Goal: Information Seeking & Learning: Learn about a topic

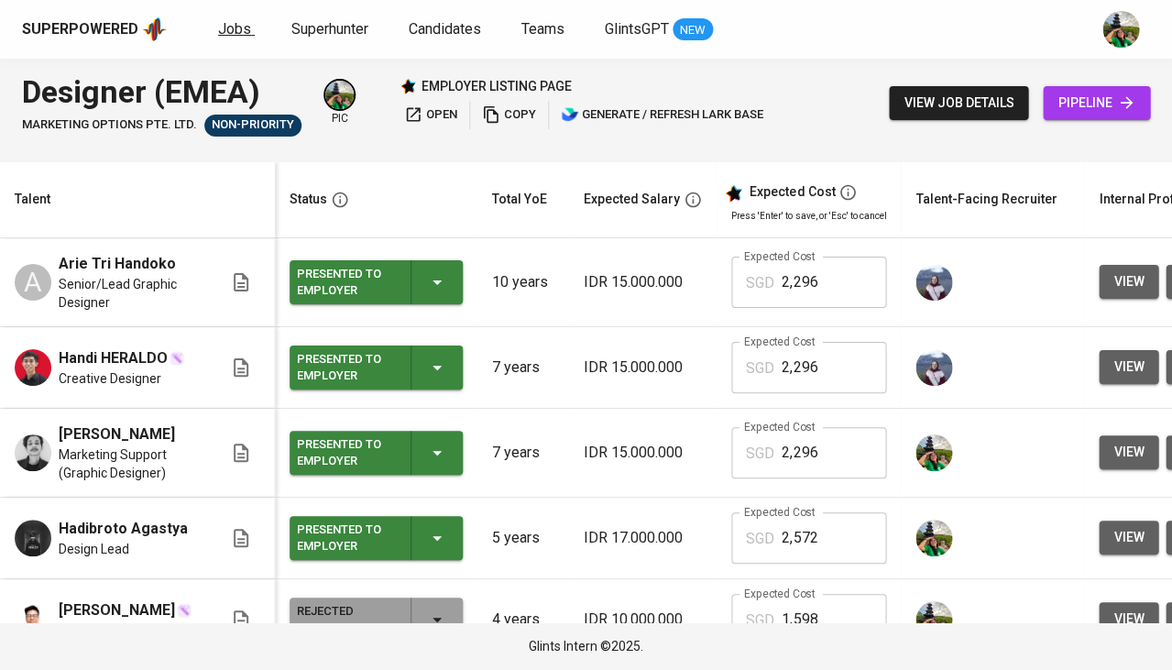
scroll to position [0, 107]
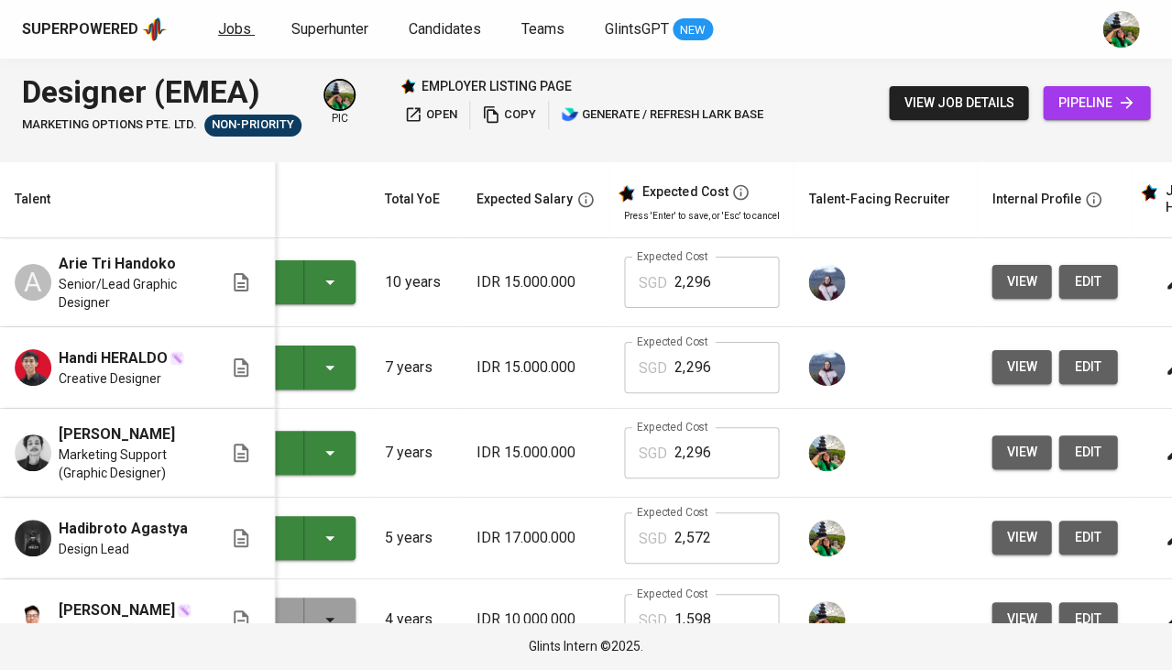
click at [235, 28] on span "Jobs" at bounding box center [234, 28] width 33 height 17
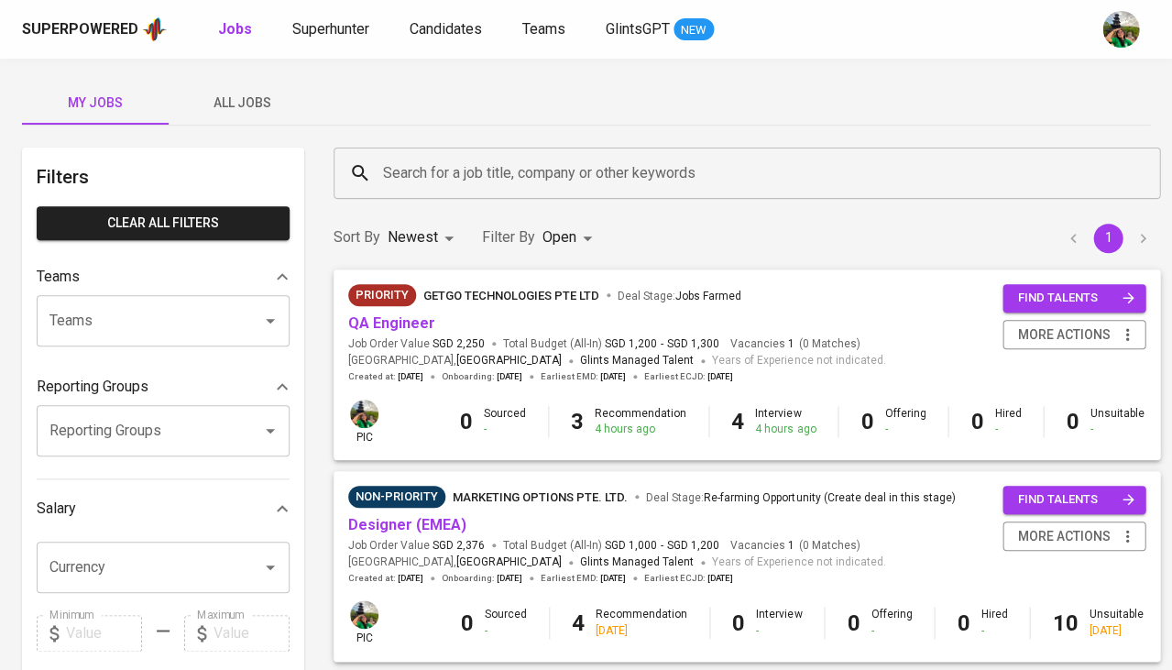
click at [263, 101] on span "All Jobs" at bounding box center [242, 103] width 125 height 23
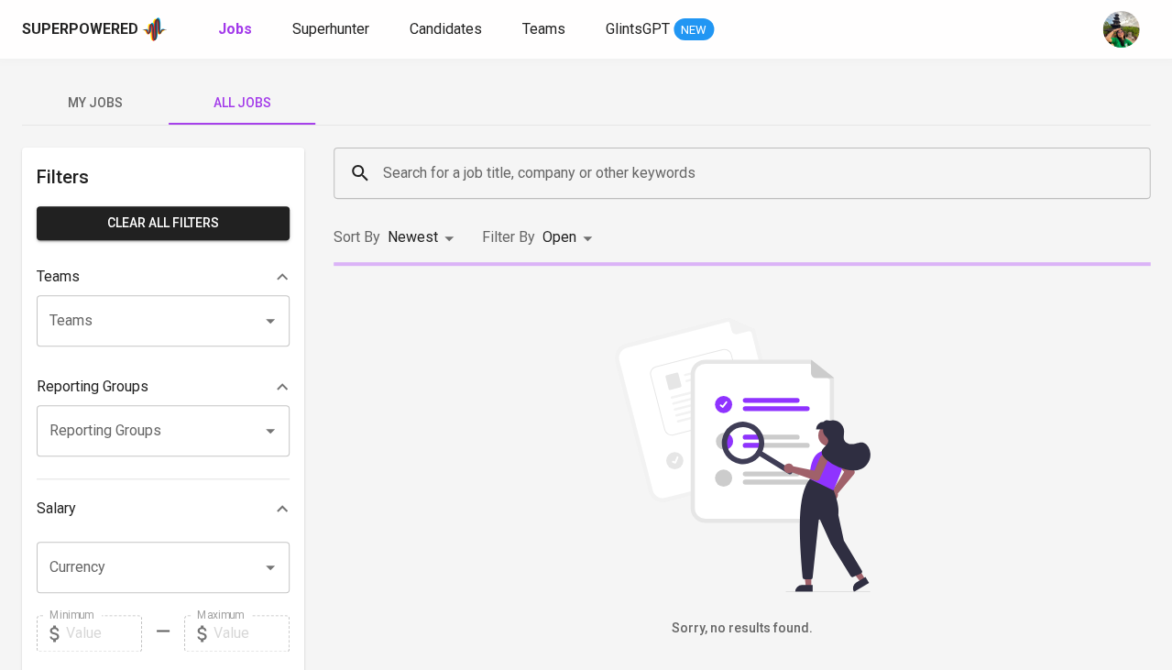
click at [445, 178] on input "Search for a job title, company or other keywords" at bounding box center [747, 173] width 736 height 35
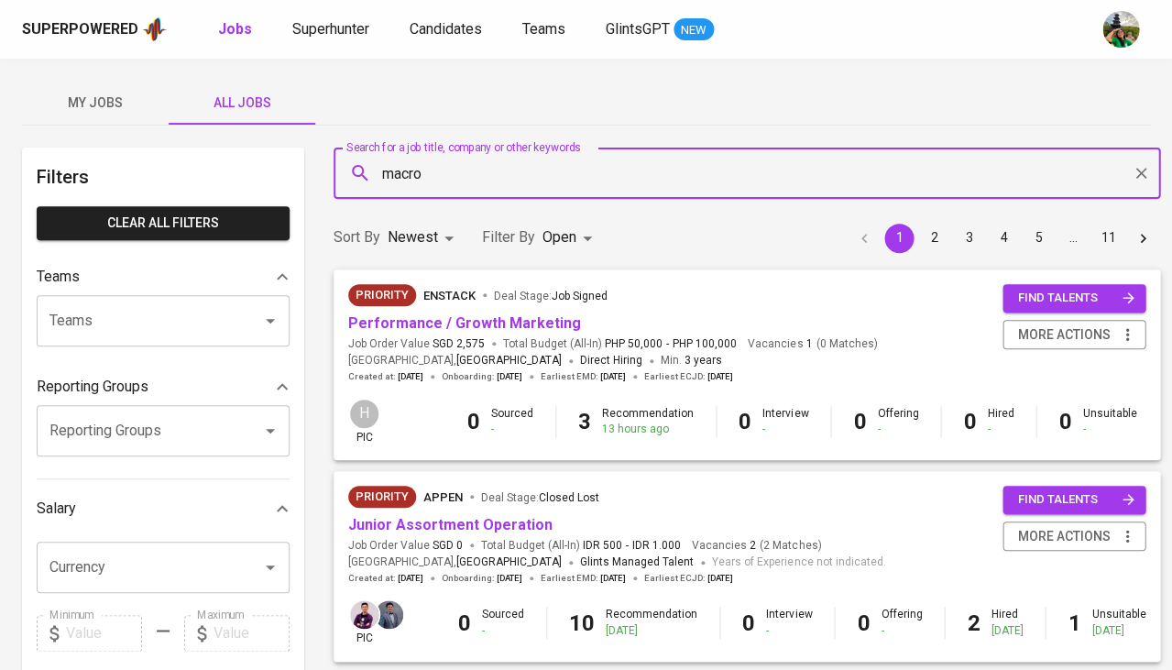
type input "macro"
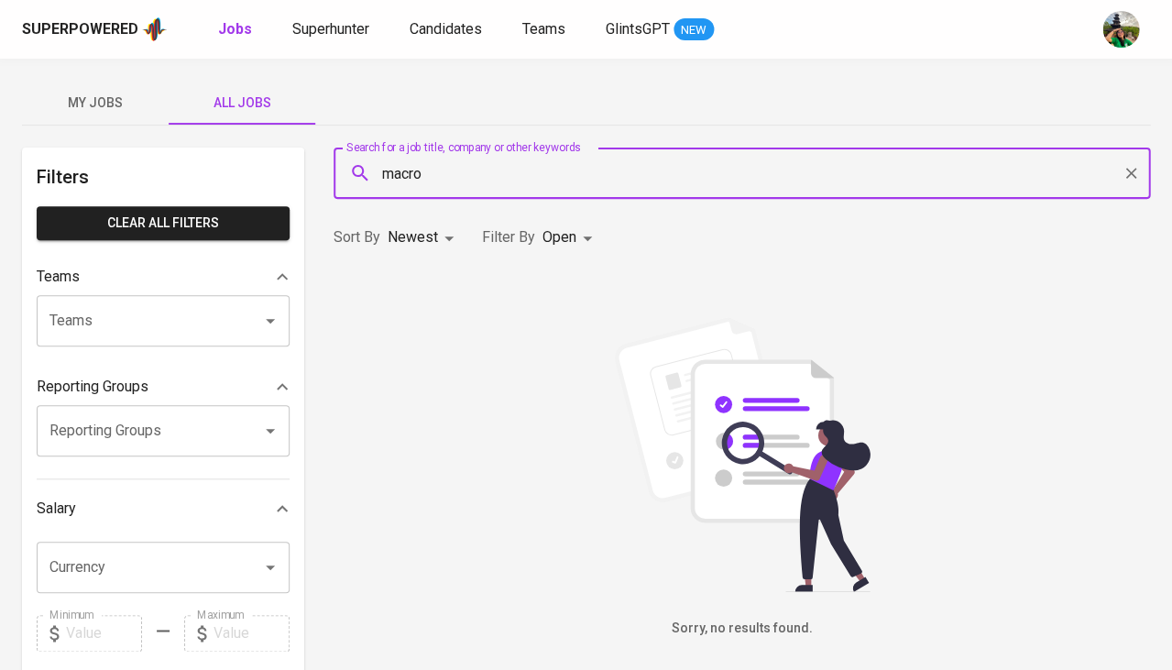
click at [562, 238] on body "Superpowered Jobs Superhunter Candidates Teams GlintsGPT NEW My Jobs All Jobs F…" at bounding box center [586, 625] width 1172 height 1251
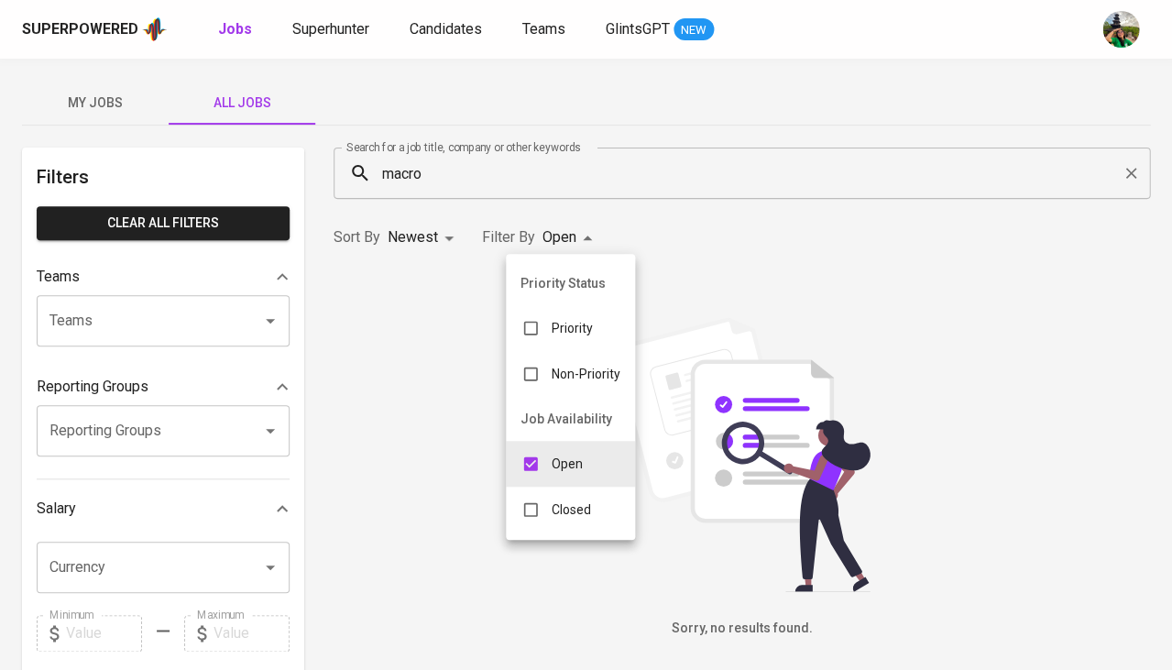
click at [537, 505] on input "checkbox" at bounding box center [530, 509] width 35 height 35
checkbox input "true"
type input "OPEN,CLOSE"
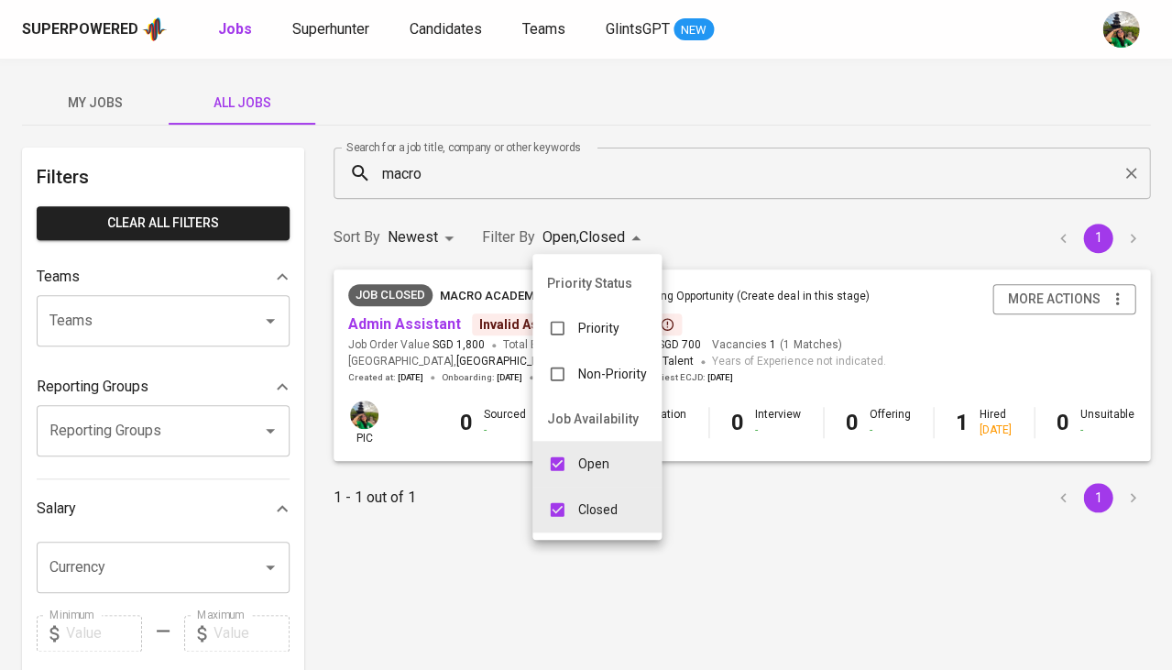
click at [555, 458] on input "checkbox" at bounding box center [557, 463] width 35 height 35
checkbox input "false"
type input "CLOSE"
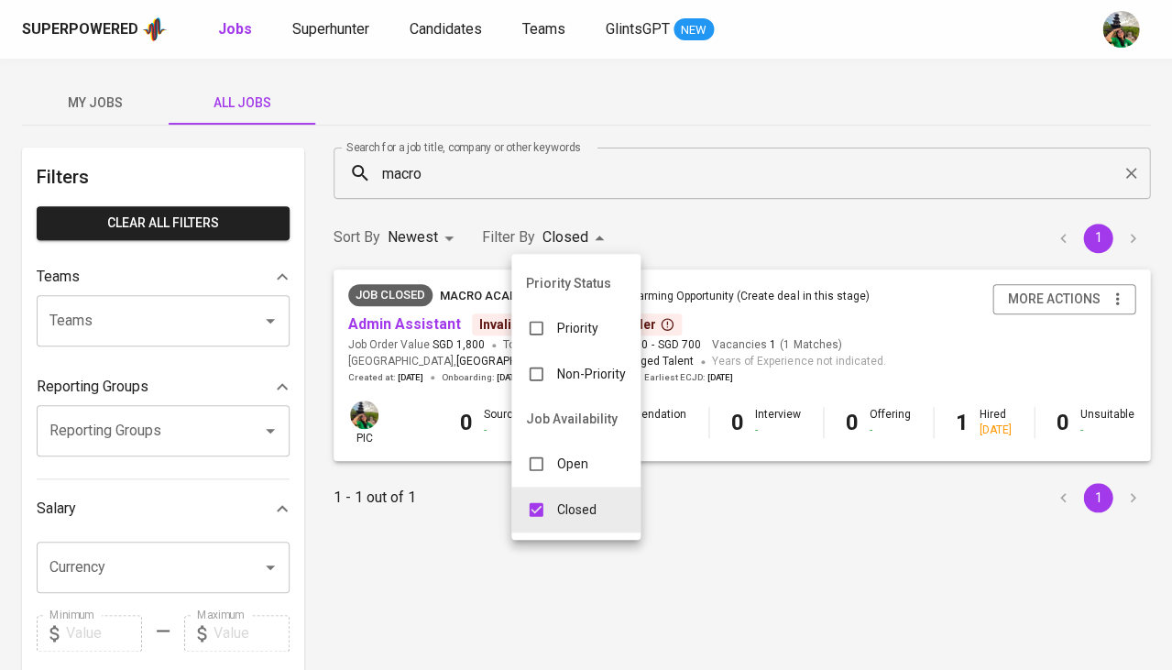
click at [728, 466] on div at bounding box center [586, 335] width 1172 height 670
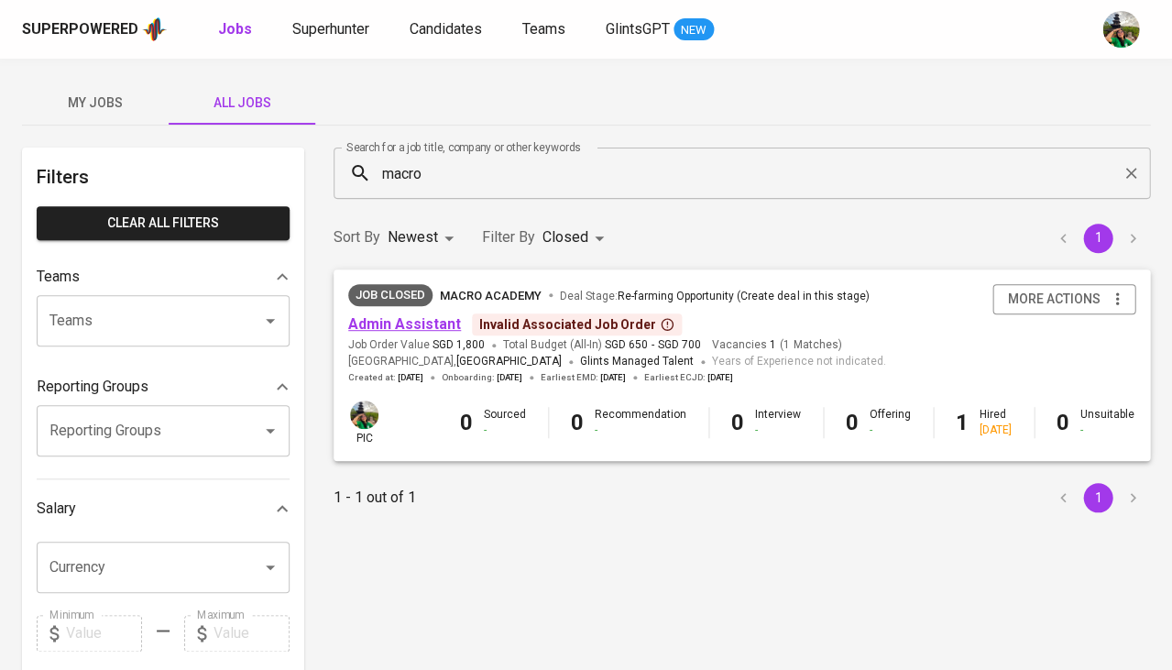
click at [392, 315] on link "Admin Assistant" at bounding box center [404, 323] width 113 height 17
click at [424, 234] on body "Superpowered Jobs Superhunter Candidates Teams GlintsGPT NEW My Jobs All Jobs F…" at bounding box center [586, 625] width 1172 height 1251
click at [422, 309] on li "Oldest" at bounding box center [424, 310] width 80 height 33
type input "OLDEST"
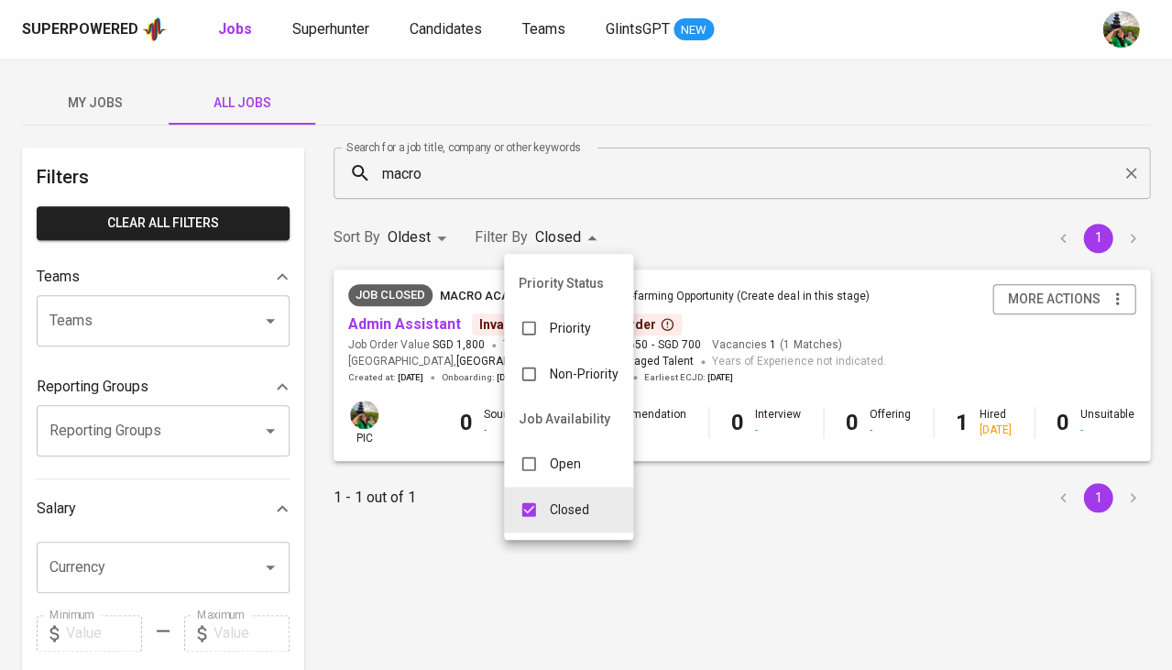
click at [553, 236] on body "Superpowered Jobs Superhunter Candidates Teams GlintsGPT NEW My Jobs All Jobs F…" at bounding box center [586, 625] width 1172 height 1251
click at [564, 455] on p "Open" at bounding box center [565, 464] width 31 height 18
type input "CLOSE,OPEN"
checkbox input "true"
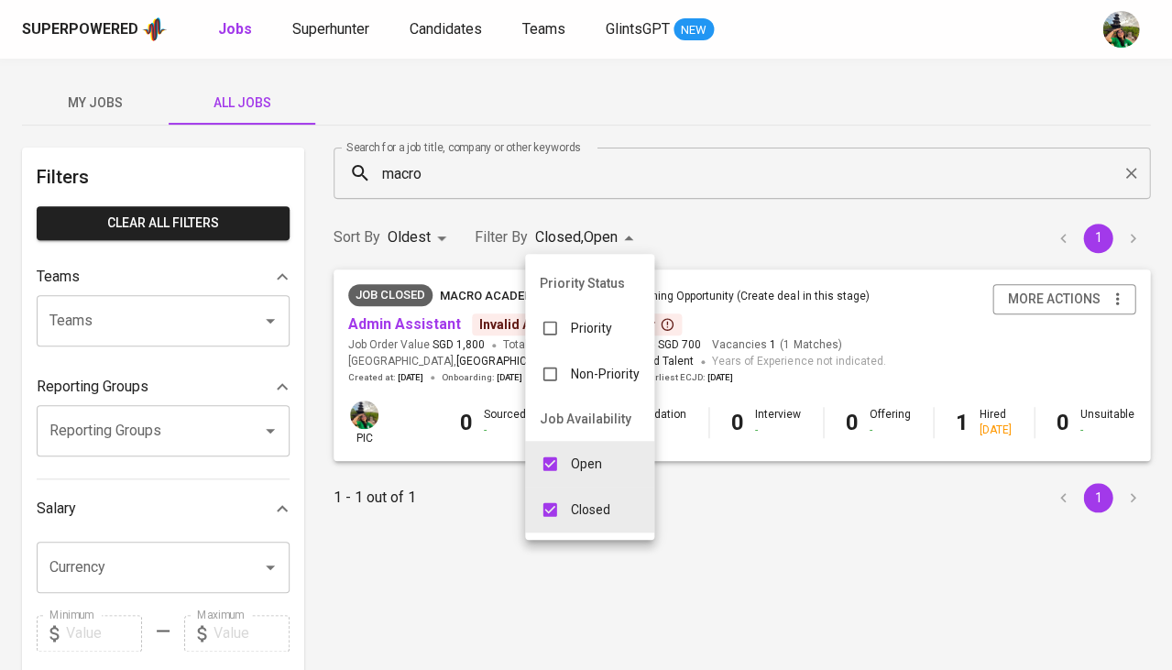
click at [433, 239] on div at bounding box center [586, 335] width 1172 height 670
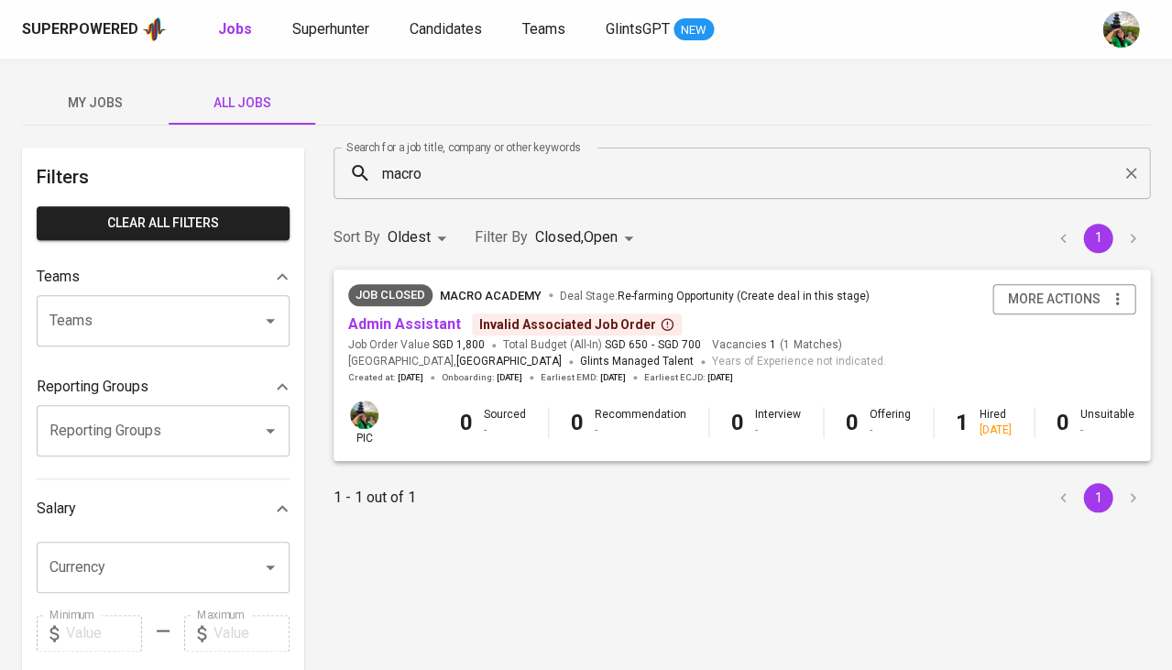
click at [431, 230] on body "Superpowered Jobs Superhunter Candidates Teams GlintsGPT NEW My Jobs All Jobs F…" at bounding box center [586, 625] width 1172 height 1251
click at [413, 281] on li "Newest" at bounding box center [420, 277] width 80 height 33
type input "NEWEST"
click at [430, 320] on link "Admin Assistant" at bounding box center [404, 323] width 113 height 17
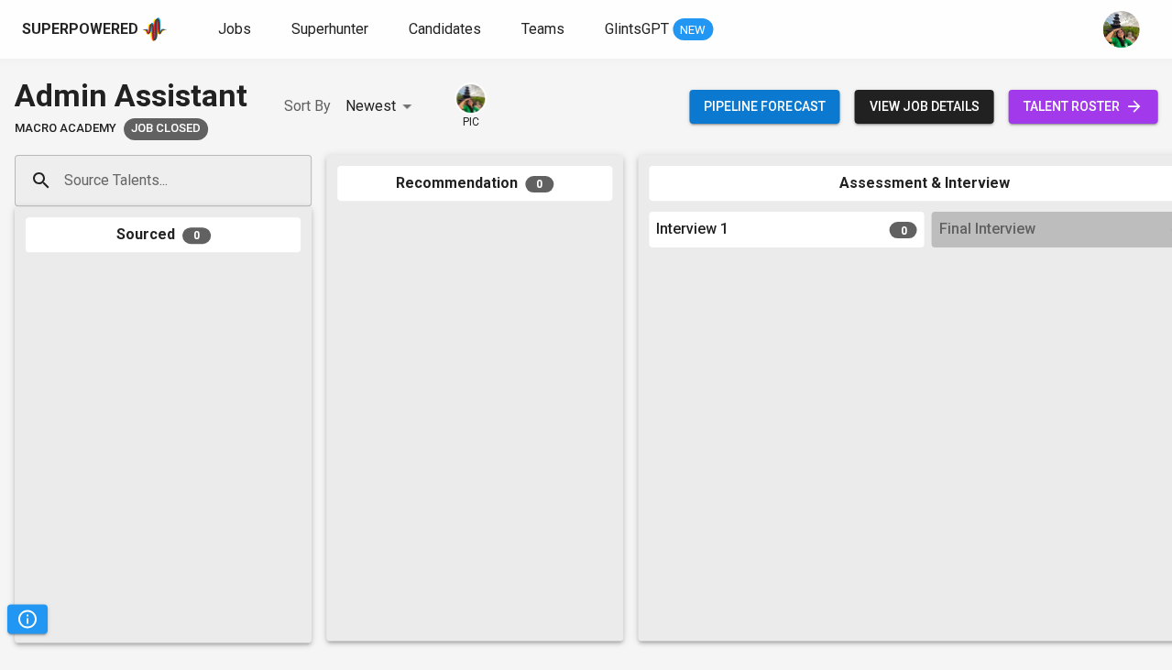
click at [947, 106] on span "view job details" at bounding box center [924, 106] width 110 height 23
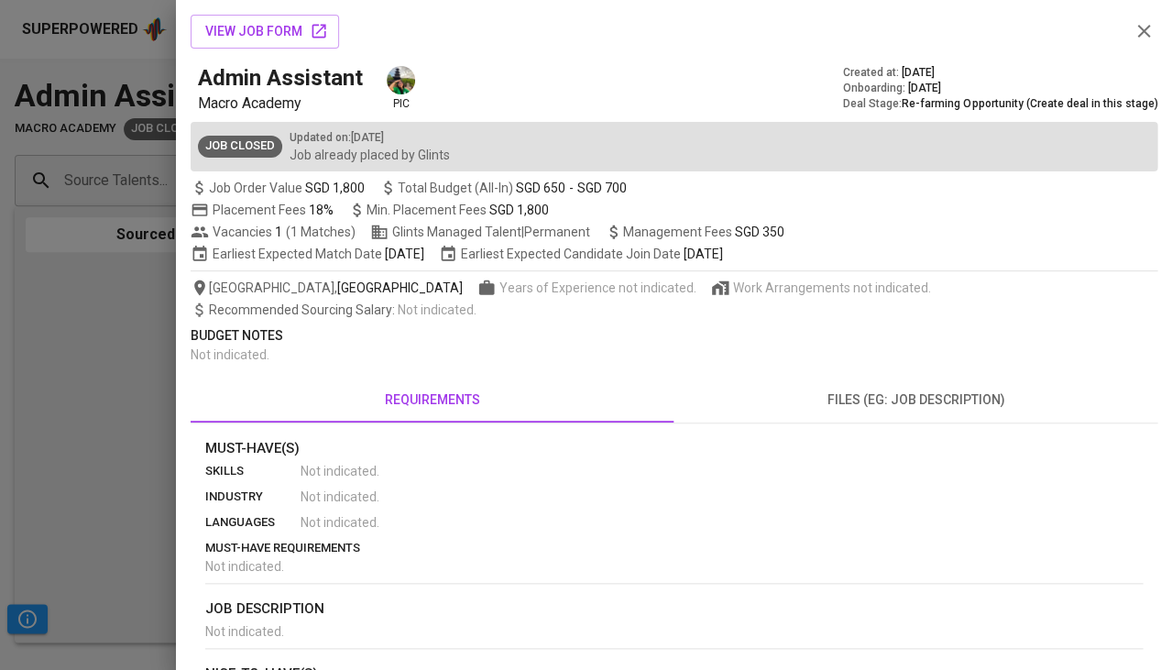
click at [1142, 35] on icon "button" at bounding box center [1144, 31] width 22 height 22
click at [140, 310] on div at bounding box center [586, 335] width 1172 height 670
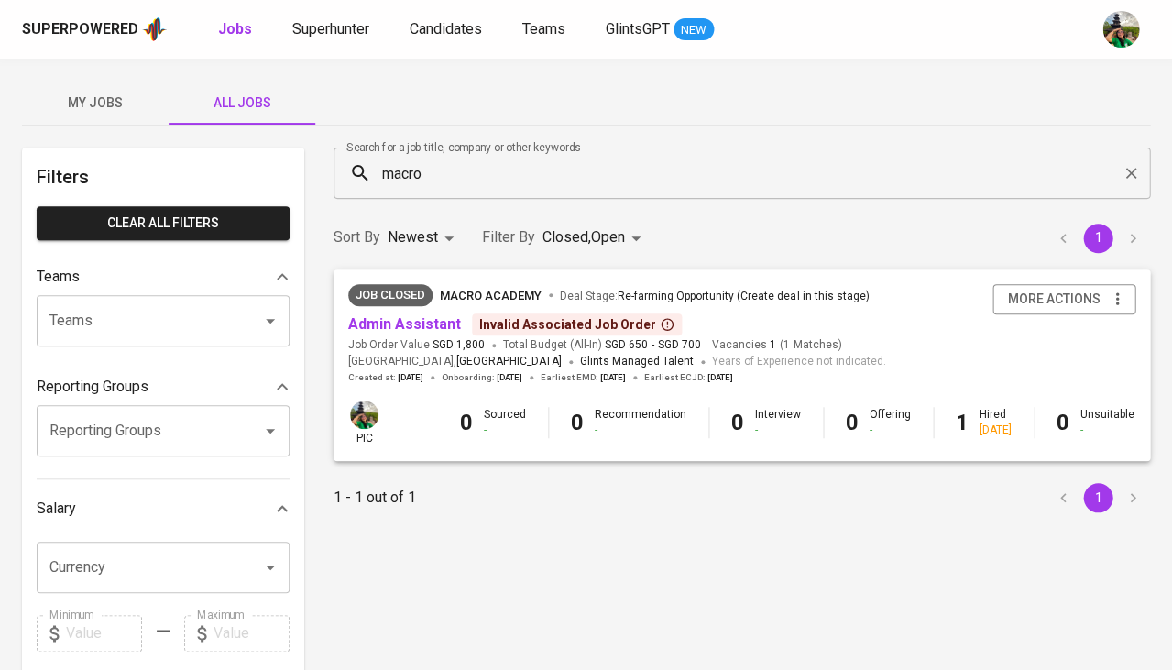
click at [617, 229] on body "Superpowered Jobs Superhunter Candidates Teams GlintsGPT NEW My Jobs All Jobs F…" at bounding box center [586, 625] width 1172 height 1251
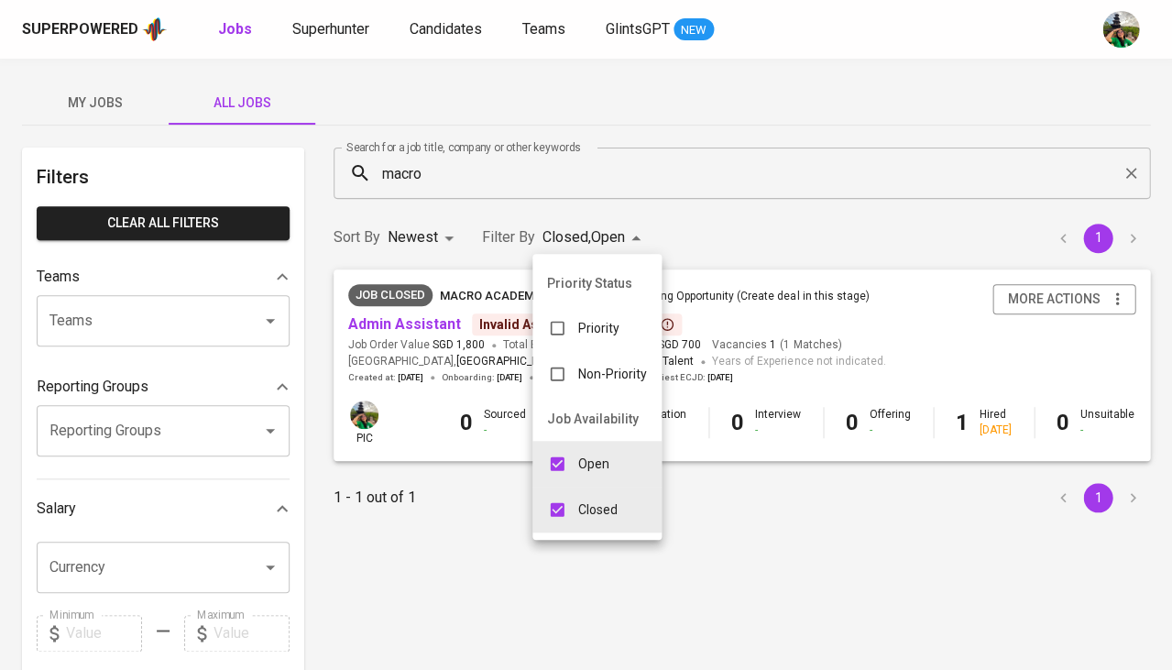
click at [699, 556] on div at bounding box center [586, 335] width 1172 height 670
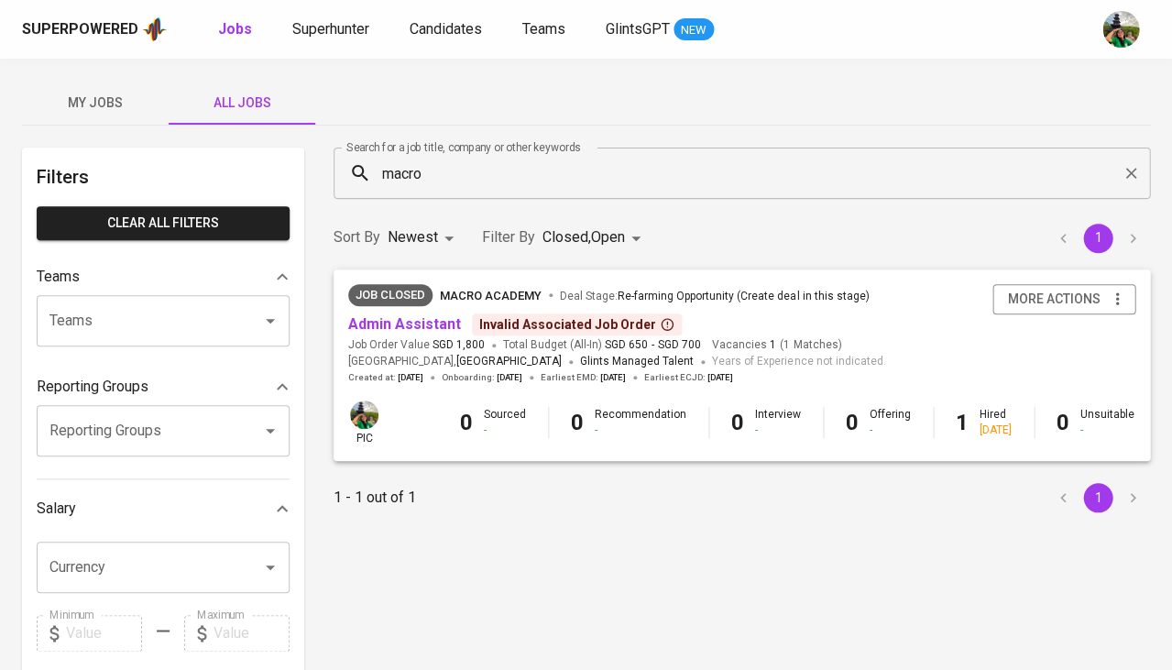
click at [727, 357] on span "Years of Experience not indicated." at bounding box center [798, 362] width 173 height 18
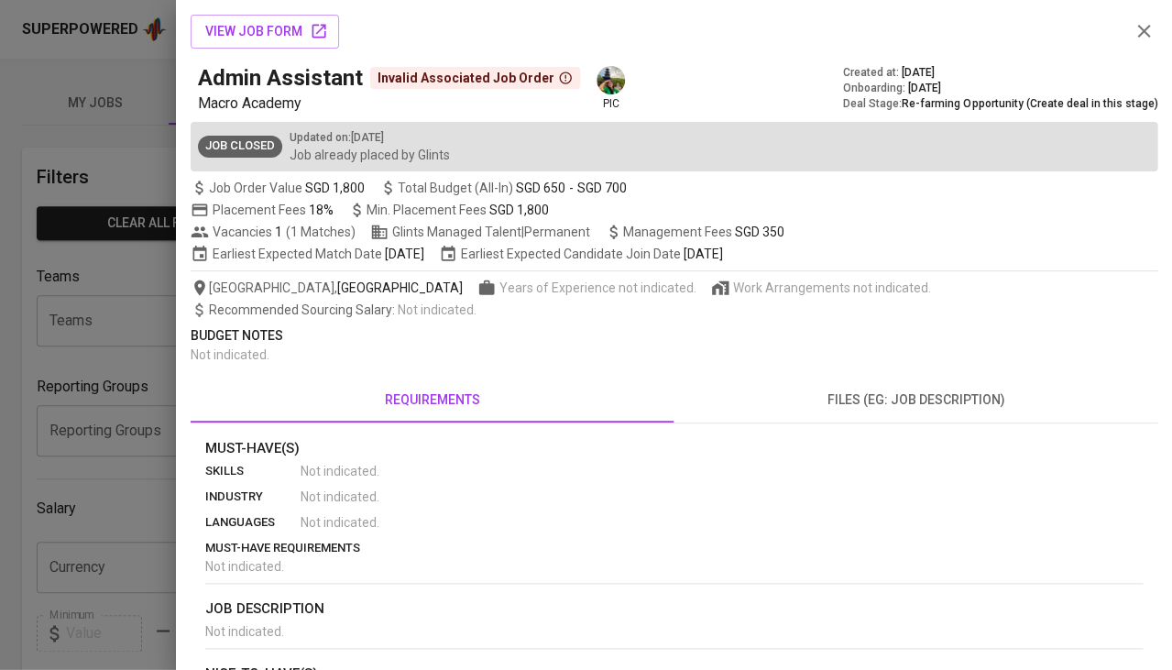
click at [98, 304] on div at bounding box center [586, 335] width 1172 height 670
